Goal: Task Accomplishment & Management: Manage account settings

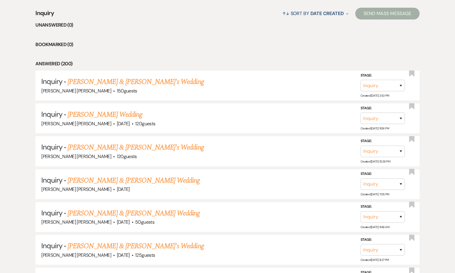
scroll to position [232, 0]
click at [81, 85] on link "[PERSON_NAME] & [PERSON_NAME]'s Wedding" at bounding box center [136, 82] width 136 height 11
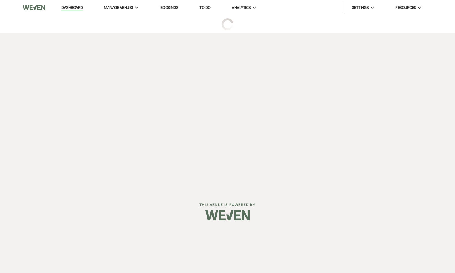
select select "5"
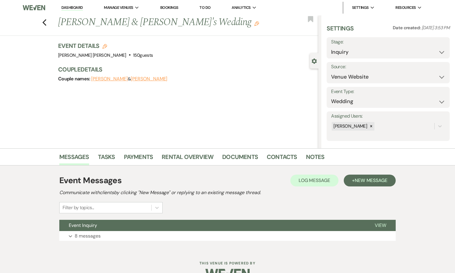
scroll to position [15, 0]
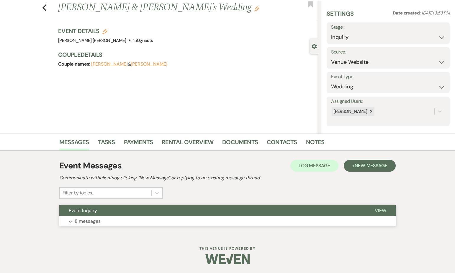
click at [86, 223] on p "8 messages" at bounding box center [88, 221] width 26 height 8
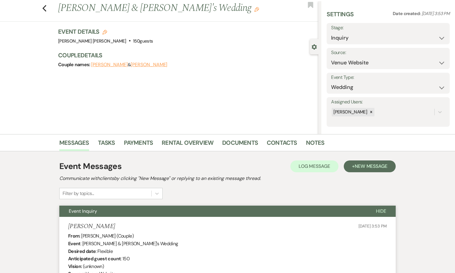
scroll to position [0, 0]
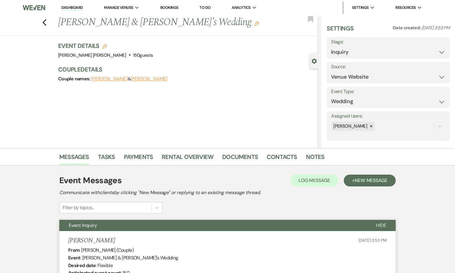
click at [362, 40] on label "Stage:" at bounding box center [388, 42] width 114 height 9
click at [354, 50] on select "Inquiry Follow Up Tour Requested Tour Confirmed Toured Proposal Sent Booked Lost" at bounding box center [388, 52] width 114 height 12
click at [47, 22] on div "Previous [PERSON_NAME] & [PERSON_NAME]'s Wedding Edit Bookmark" at bounding box center [157, 25] width 321 height 20
click at [44, 22] on use "button" at bounding box center [44, 22] width 4 height 6
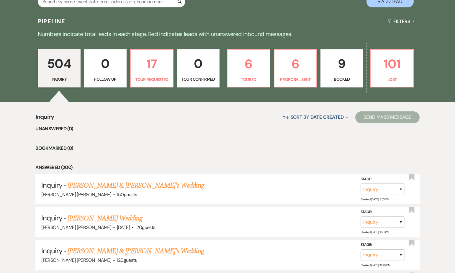
scroll to position [131, 0]
